Goal: Information Seeking & Learning: Learn about a topic

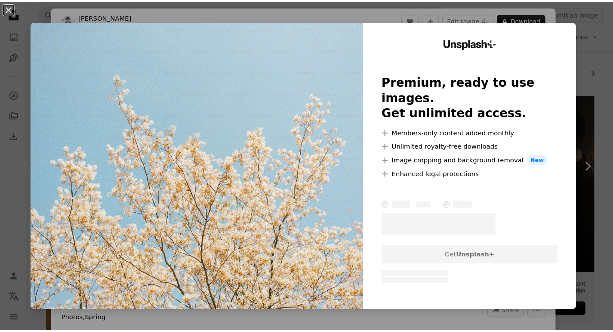
scroll to position [86, 0]
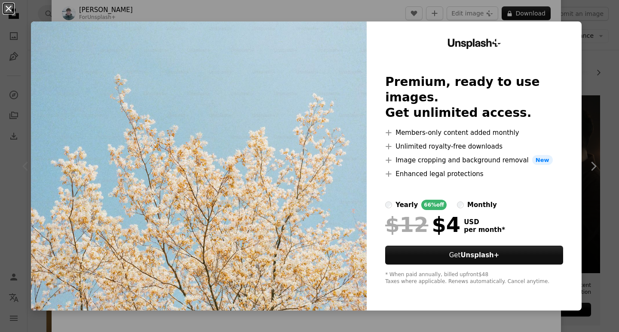
click at [3, 6] on button "An X shape" at bounding box center [8, 8] width 10 height 10
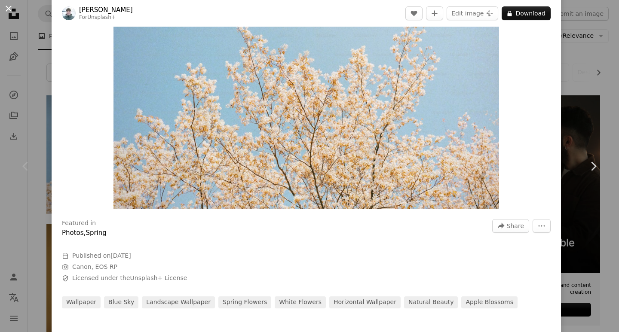
click at [5, 9] on button "An X shape" at bounding box center [8, 8] width 10 height 10
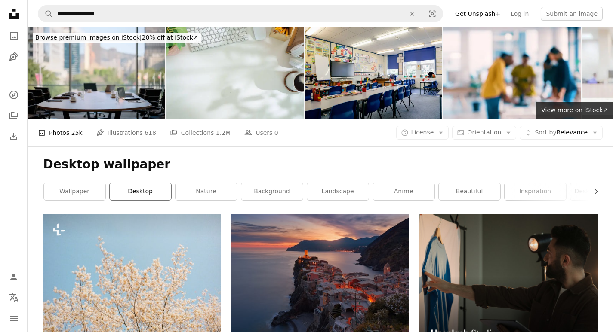
click at [140, 190] on link "desktop" at bounding box center [140, 191] width 61 height 17
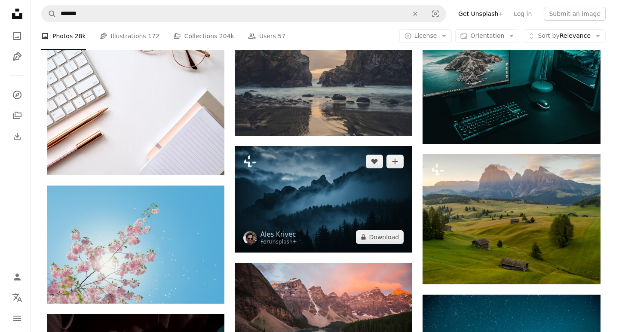
scroll to position [645, 0]
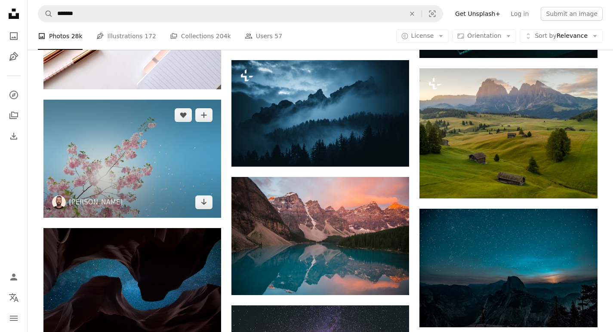
click at [149, 169] on img at bounding box center [132, 159] width 178 height 118
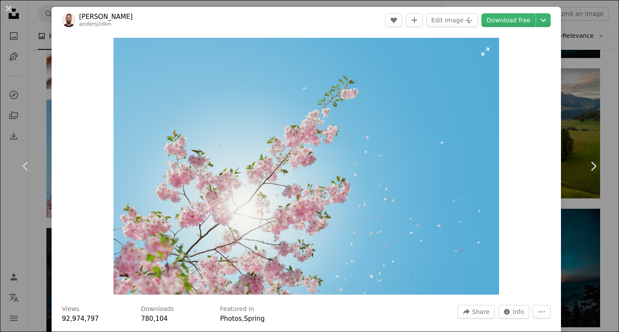
click at [268, 168] on img "Zoom in on this image" at bounding box center [307, 166] width 386 height 257
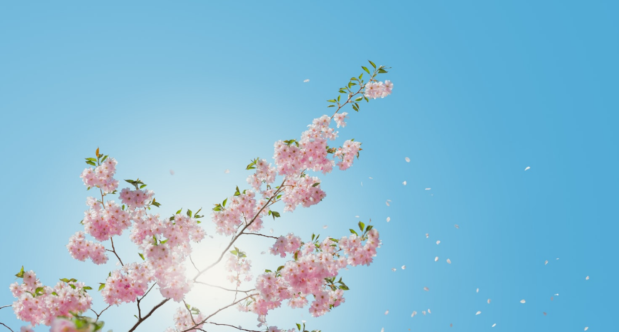
scroll to position [36, 0]
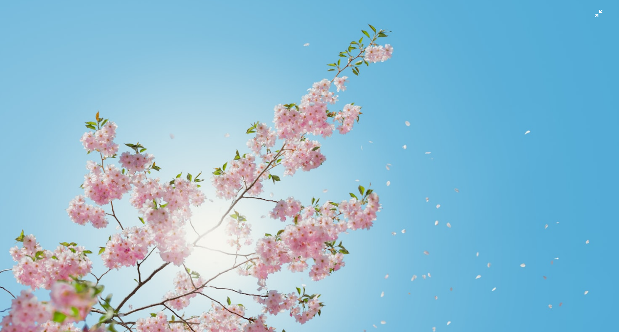
click at [268, 168] on img "Zoom out on this image" at bounding box center [310, 169] width 620 height 413
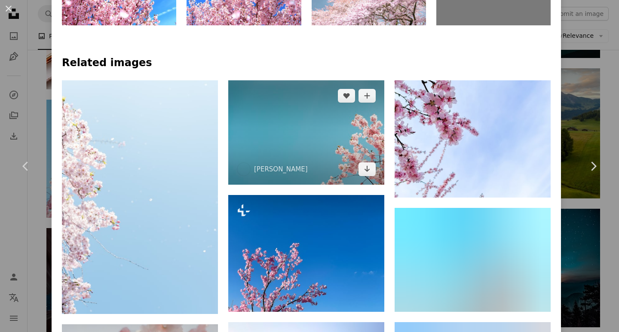
scroll to position [602, 0]
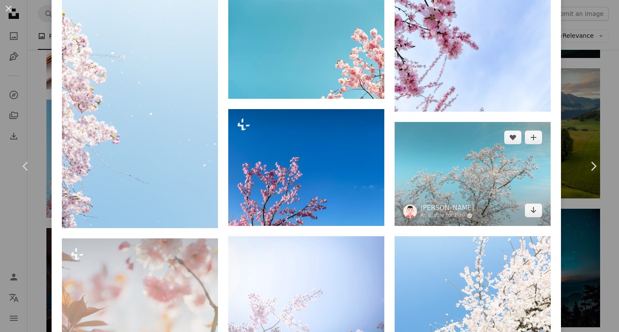
click at [467, 176] on img at bounding box center [473, 174] width 156 height 104
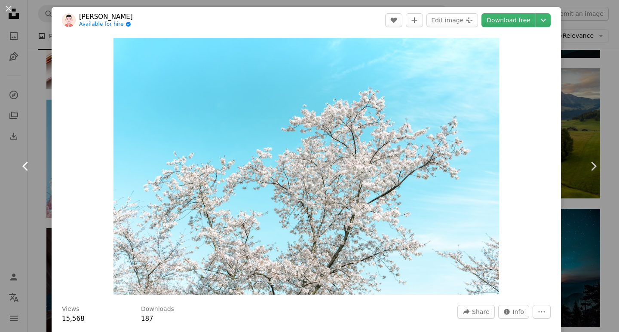
click at [32, 164] on icon "Chevron left" at bounding box center [26, 167] width 14 height 14
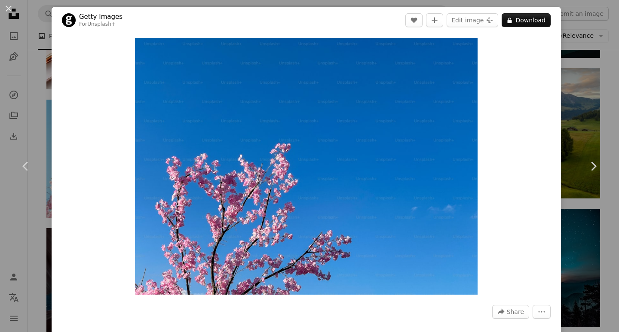
click at [63, 151] on div "Zoom in" at bounding box center [307, 167] width 510 height 266
click at [37, 148] on link "Chevron left" at bounding box center [26, 166] width 52 height 83
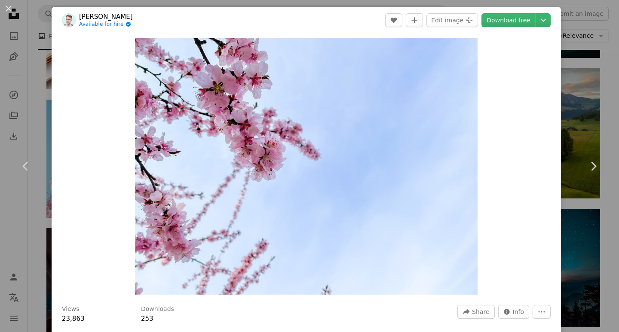
click at [567, 264] on div "An X shape Chevron left Chevron right [PERSON_NAME] Available for hire A checkm…" at bounding box center [309, 166] width 619 height 332
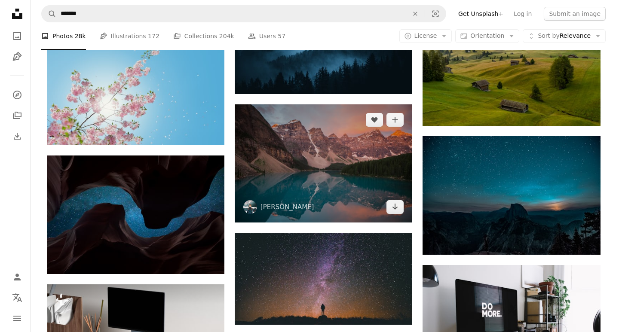
scroll to position [688, 0]
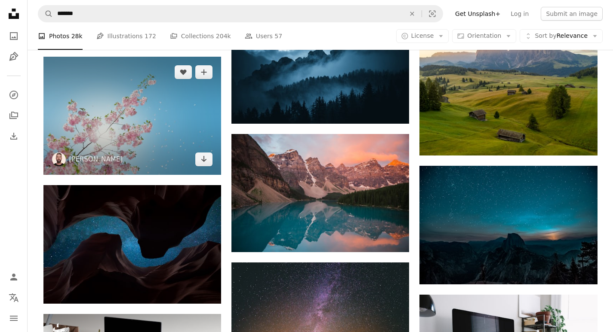
click at [160, 124] on img at bounding box center [132, 116] width 178 height 118
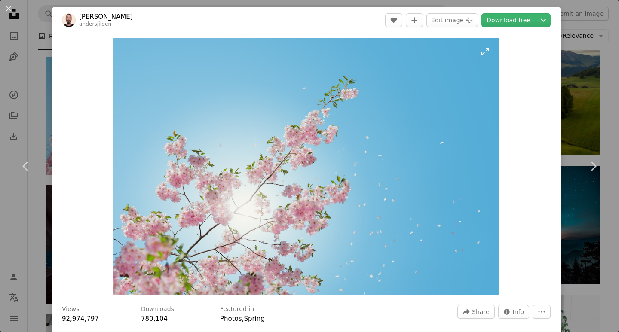
click at [352, 210] on img "Zoom in on this image" at bounding box center [307, 166] width 386 height 257
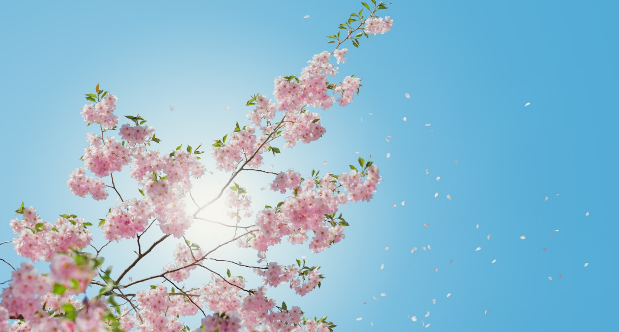
scroll to position [71, 0]
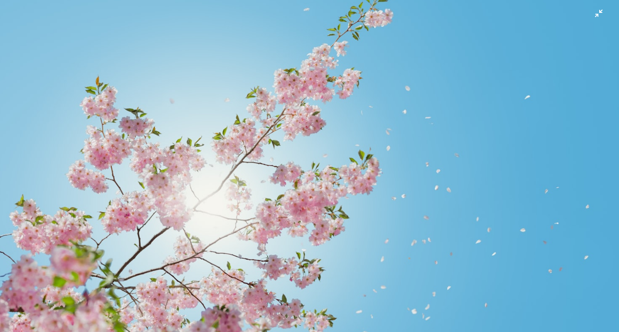
click at [587, 13] on img "Zoom out on this image" at bounding box center [310, 134] width 620 height 413
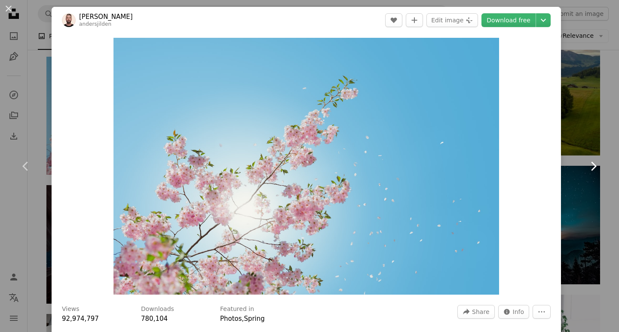
click at [599, 147] on link "Chevron right" at bounding box center [594, 166] width 52 height 83
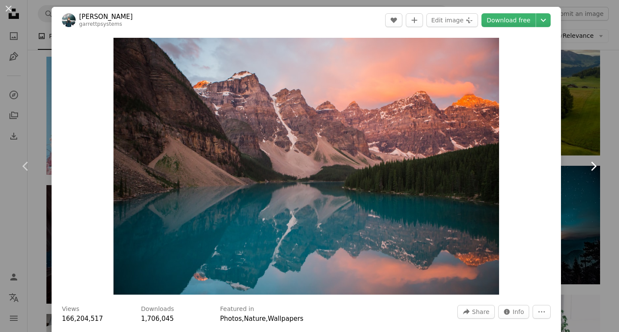
click at [593, 160] on icon "Chevron right" at bounding box center [594, 167] width 14 height 14
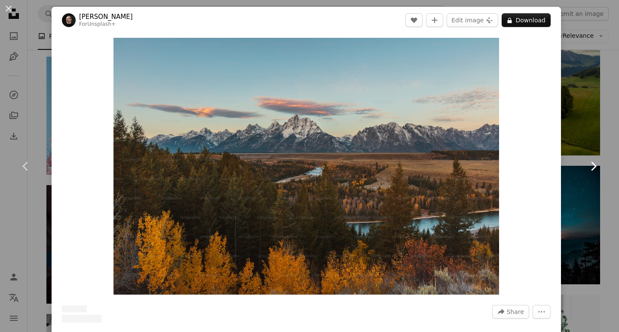
click at [583, 204] on link "Chevron right" at bounding box center [594, 166] width 52 height 83
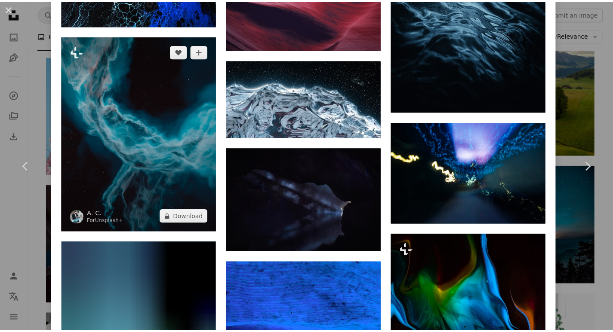
scroll to position [1505, 0]
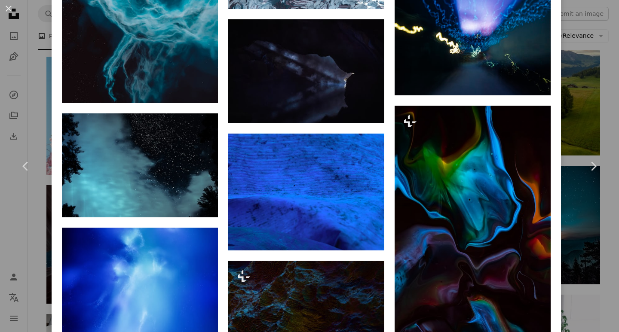
click at [31, 247] on div "An X shape Chevron left Chevron right [PERSON_NAME] Available for hire A checkm…" at bounding box center [309, 166] width 619 height 332
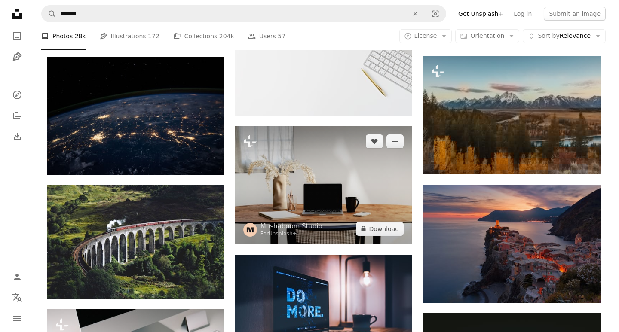
scroll to position [1075, 0]
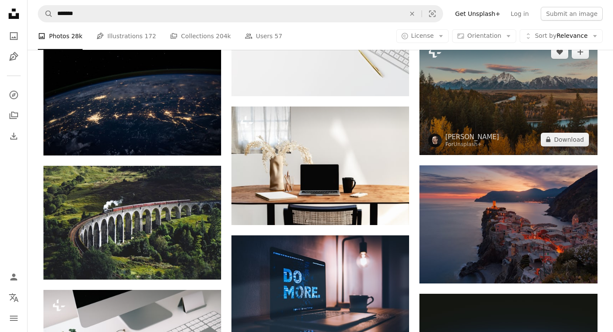
click at [542, 94] on img at bounding box center [508, 96] width 178 height 118
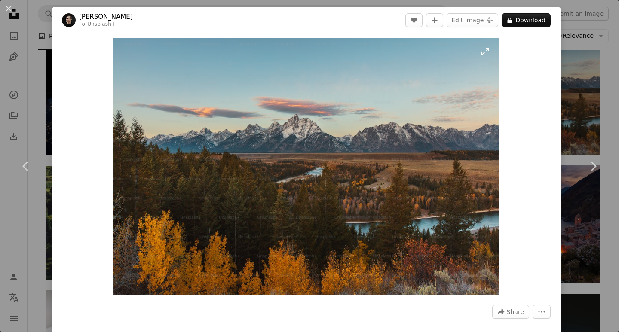
click at [303, 185] on img "Zoom in on this image" at bounding box center [307, 166] width 386 height 257
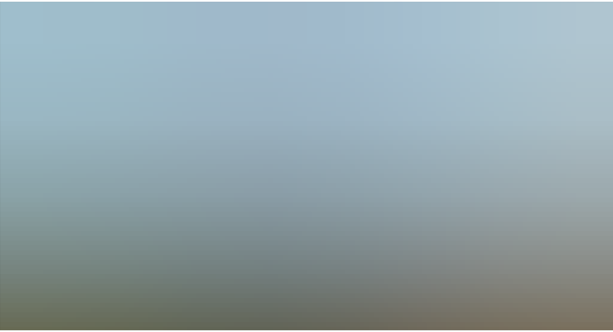
scroll to position [36, 0]
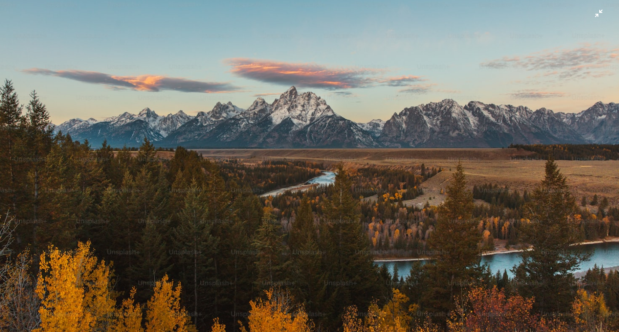
click at [303, 181] on img "Zoom out on this image" at bounding box center [310, 169] width 620 height 413
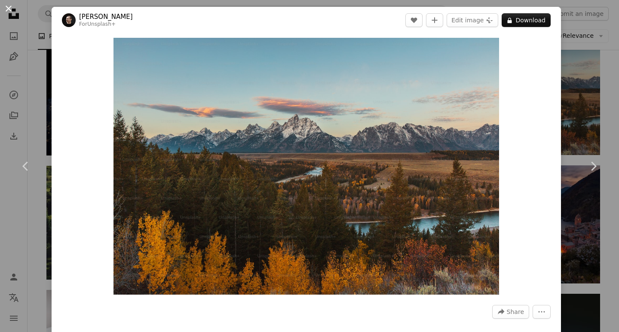
click at [8, 7] on button "An X shape" at bounding box center [8, 8] width 10 height 10
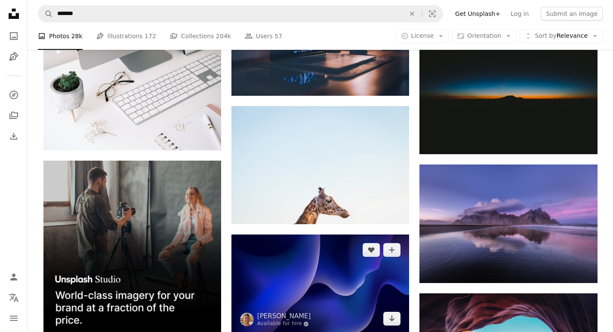
scroll to position [1247, 0]
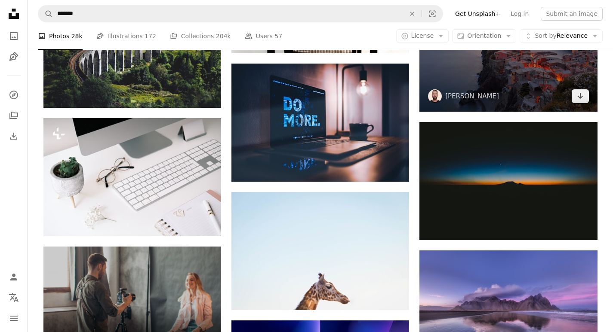
click at [530, 82] on img at bounding box center [508, 53] width 178 height 118
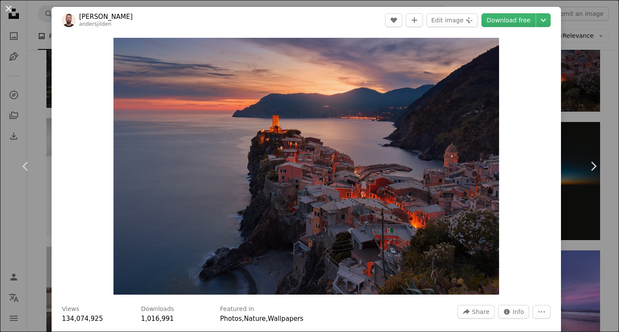
click at [8, 8] on button "An X shape" at bounding box center [8, 8] width 10 height 10
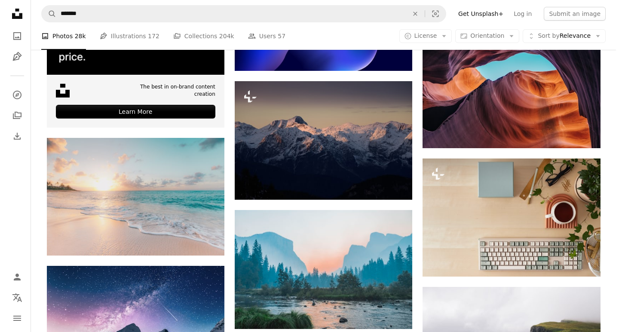
scroll to position [1591, 0]
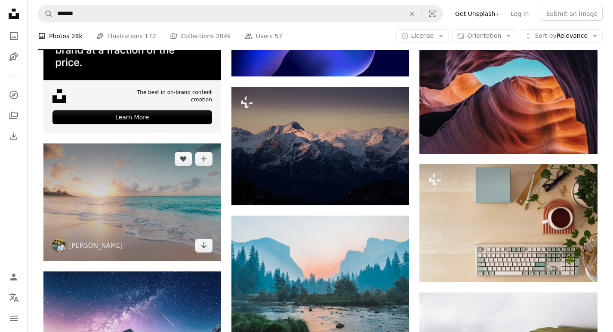
click at [125, 214] on img at bounding box center [132, 203] width 178 height 118
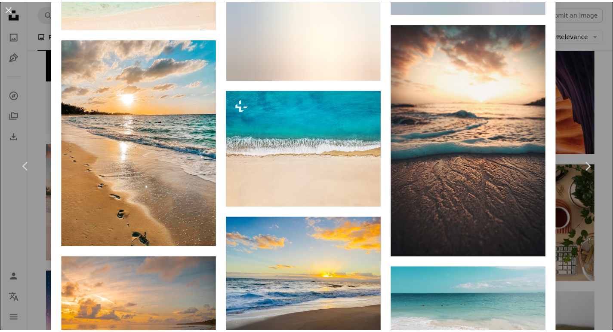
scroll to position [1849, 0]
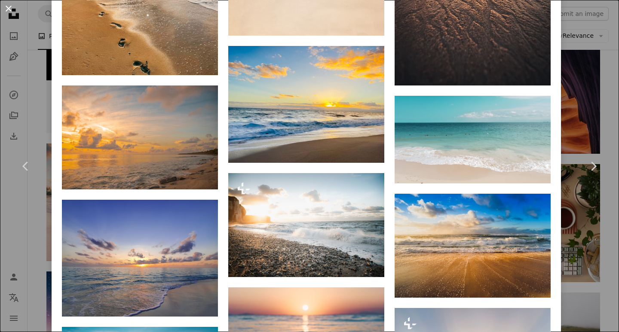
click at [3, 5] on button "An X shape" at bounding box center [8, 8] width 10 height 10
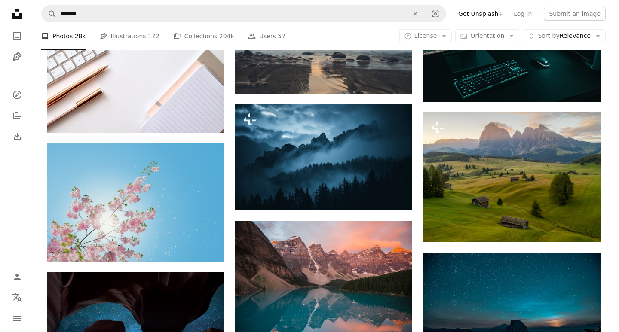
scroll to position [602, 0]
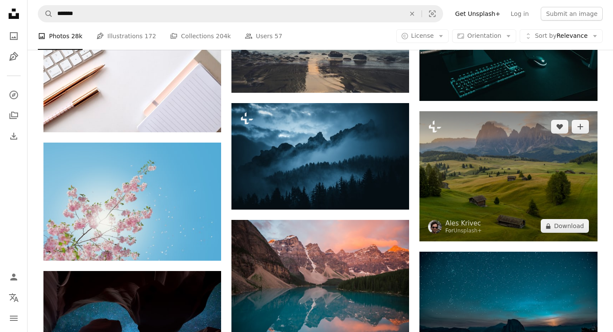
click at [526, 197] on img at bounding box center [508, 176] width 178 height 130
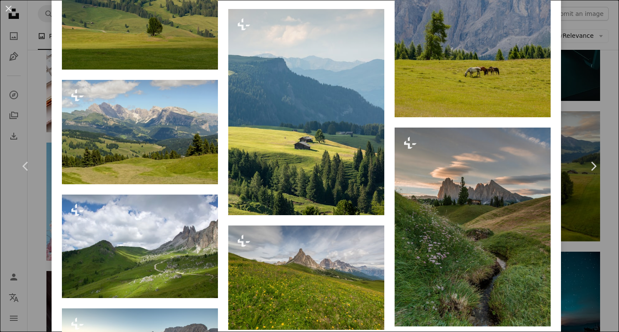
scroll to position [2768, 0]
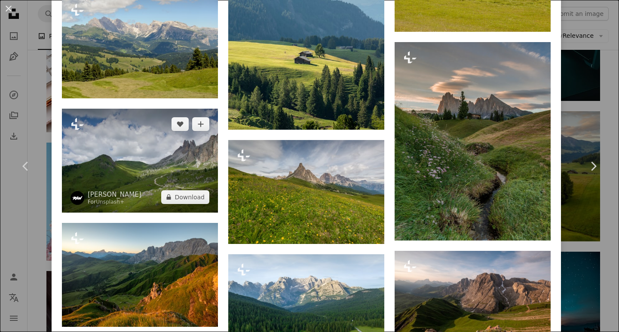
click at [133, 136] on img at bounding box center [140, 161] width 156 height 104
